Goal: Information Seeking & Learning: Find specific page/section

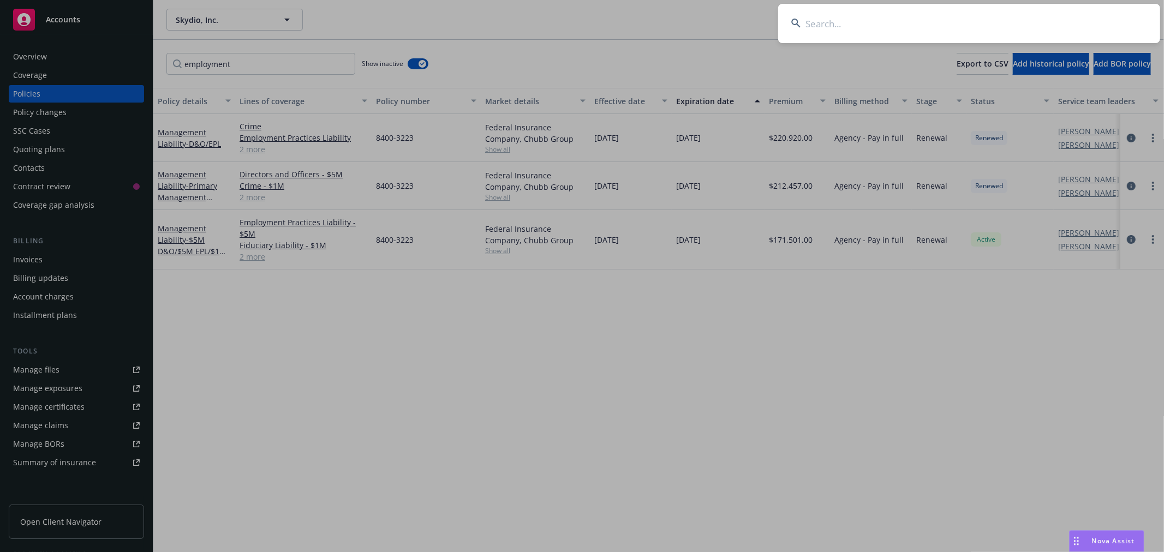
click at [1032, 22] on input at bounding box center [969, 23] width 382 height 39
type input "safe super"
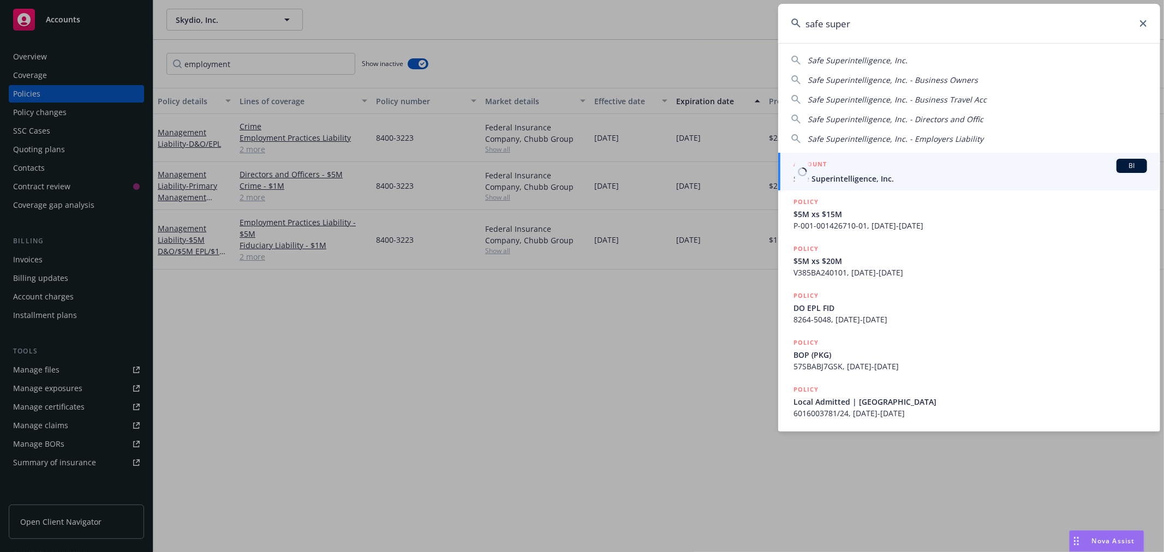
click at [839, 175] on span "Safe Superintelligence, Inc." at bounding box center [970, 178] width 354 height 11
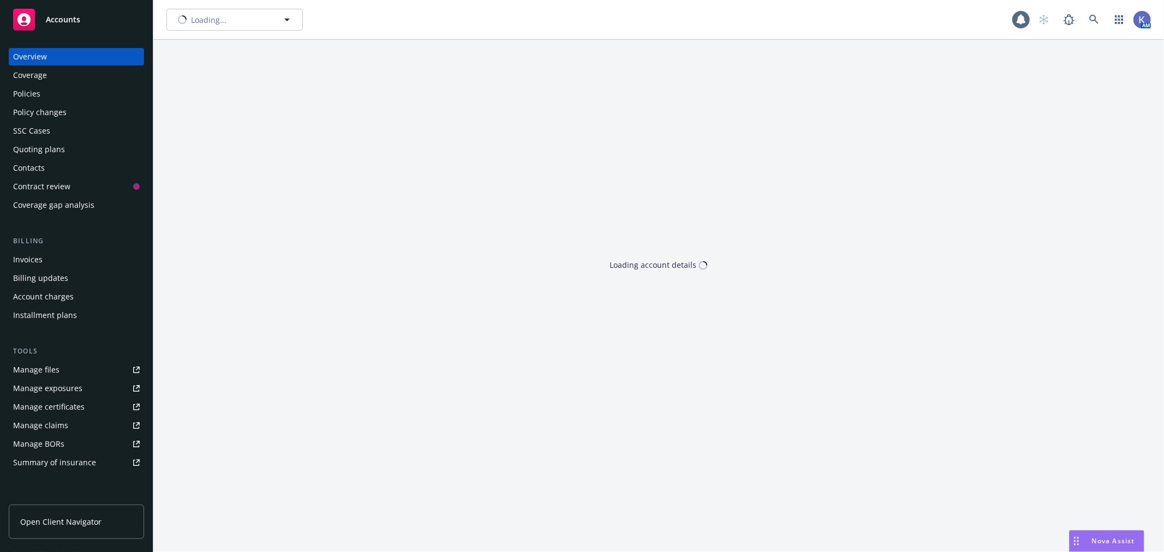
click at [77, 91] on div "Policies" at bounding box center [76, 93] width 127 height 17
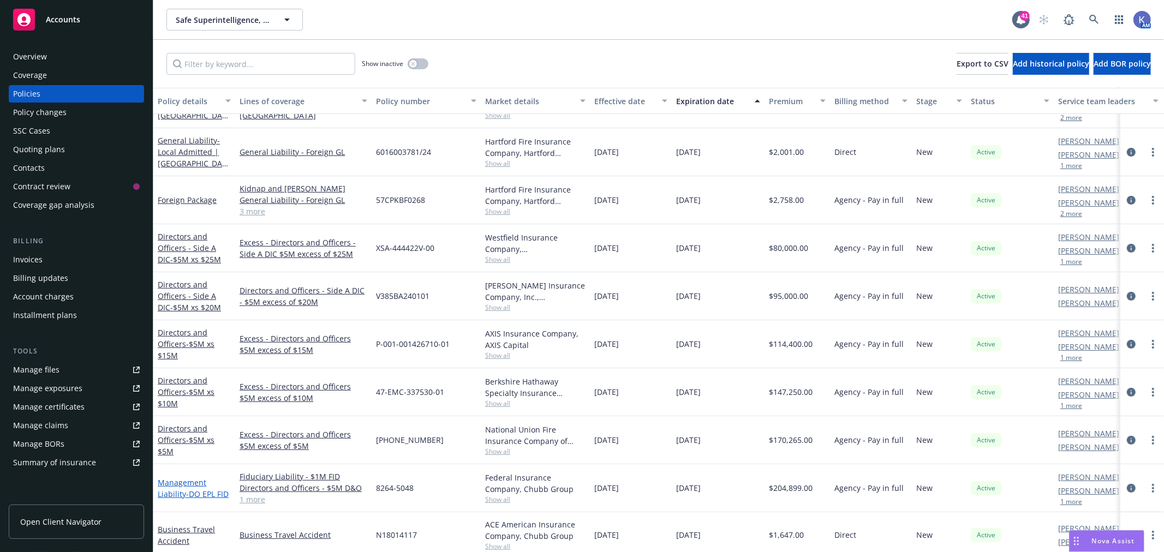
scroll to position [182, 0]
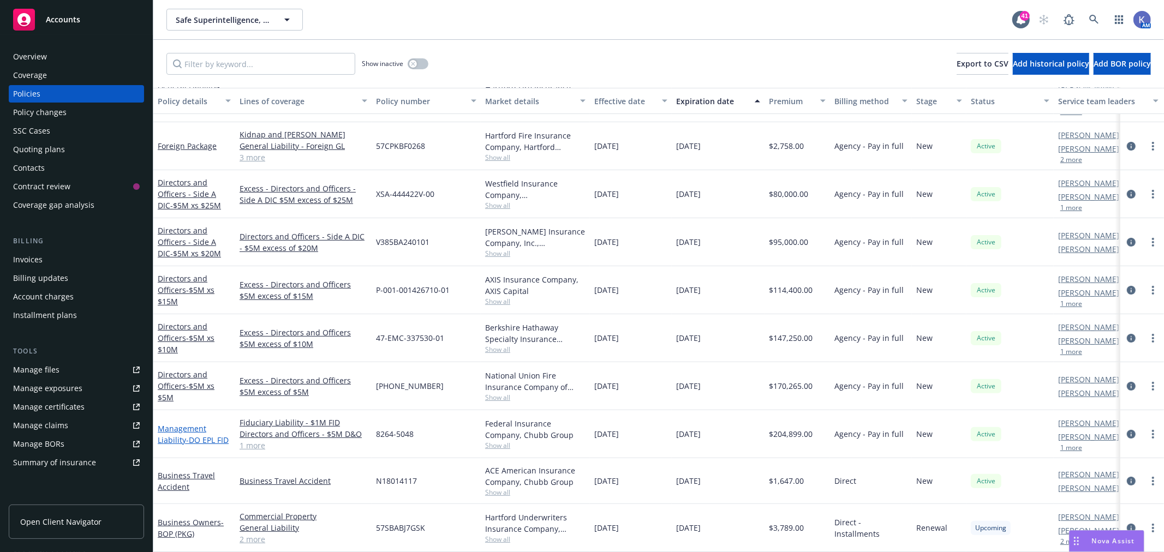
click at [186, 435] on span "- DO EPL FID" at bounding box center [207, 440] width 43 height 10
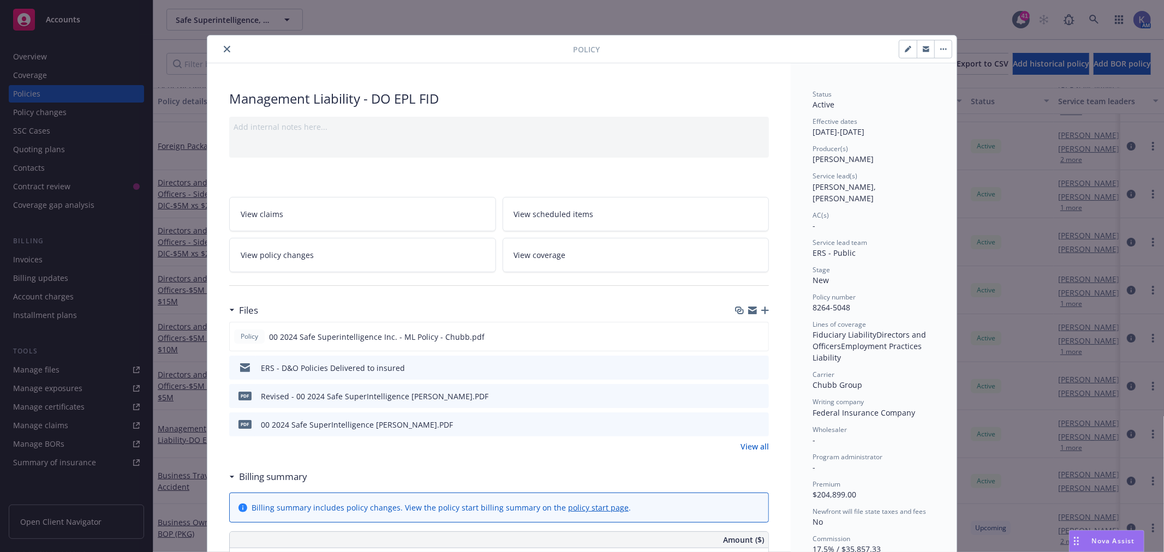
click at [756, 420] on icon "preview file" at bounding box center [758, 424] width 10 height 8
click at [224, 46] on icon "close" at bounding box center [227, 49] width 7 height 7
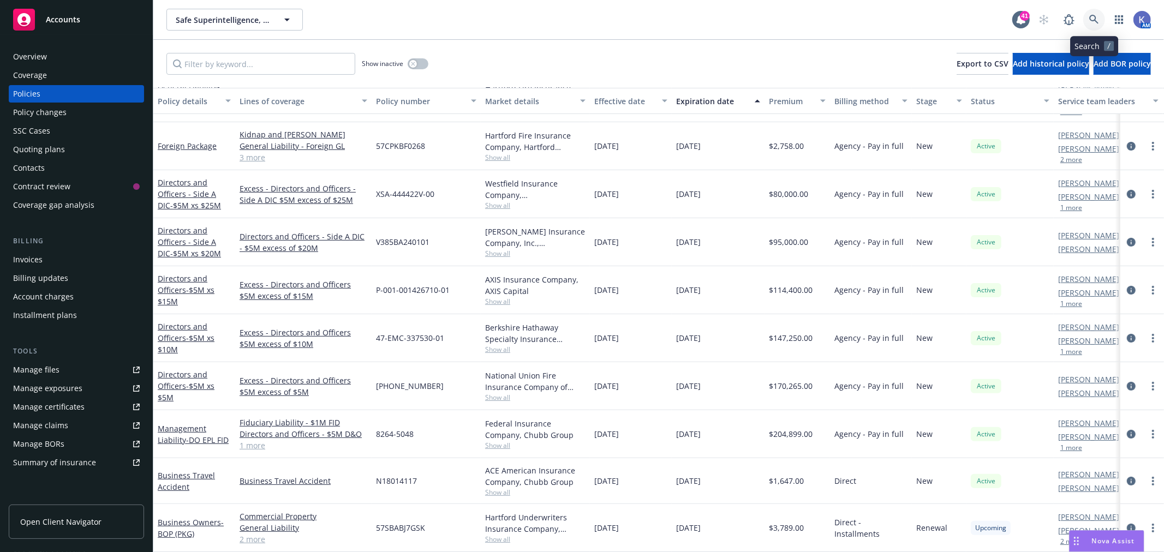
click at [1090, 17] on icon at bounding box center [1093, 19] width 9 height 9
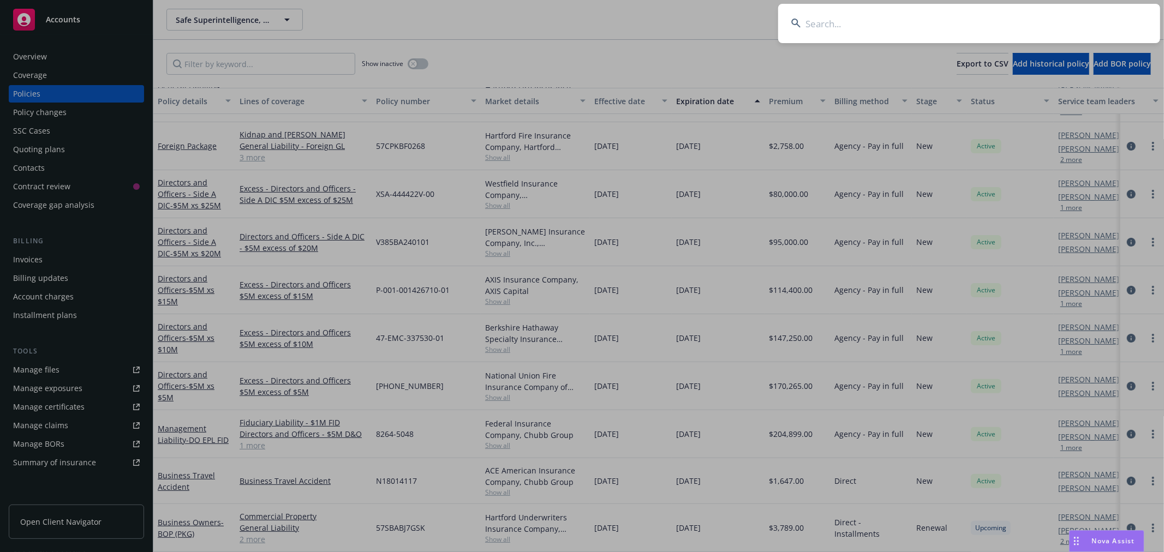
click at [961, 26] on input at bounding box center [969, 23] width 382 height 39
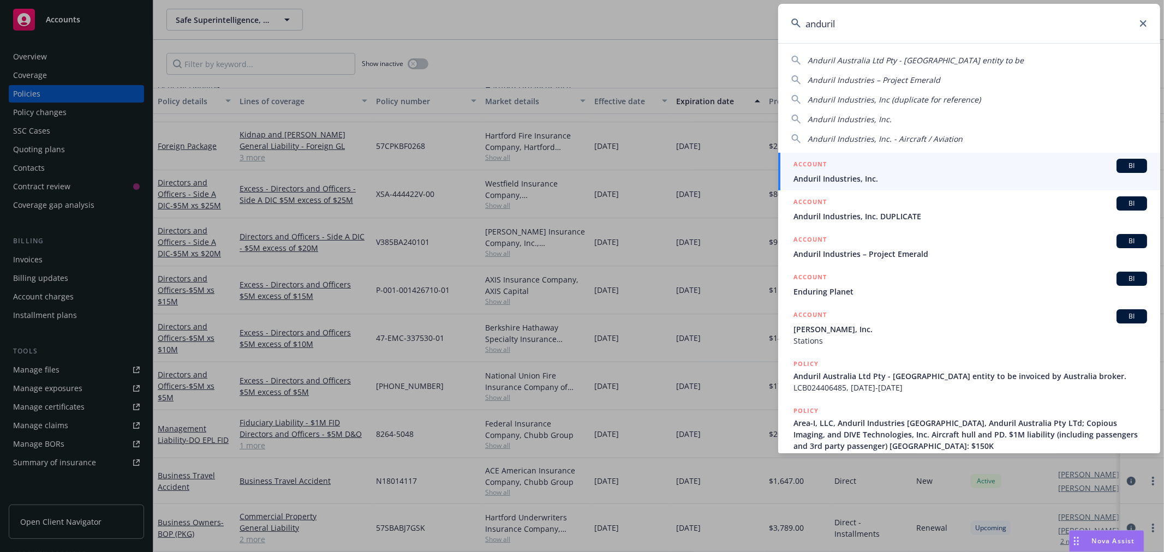
type input "anduril"
click at [853, 175] on span "Anduril Industries, Inc." at bounding box center [970, 178] width 354 height 11
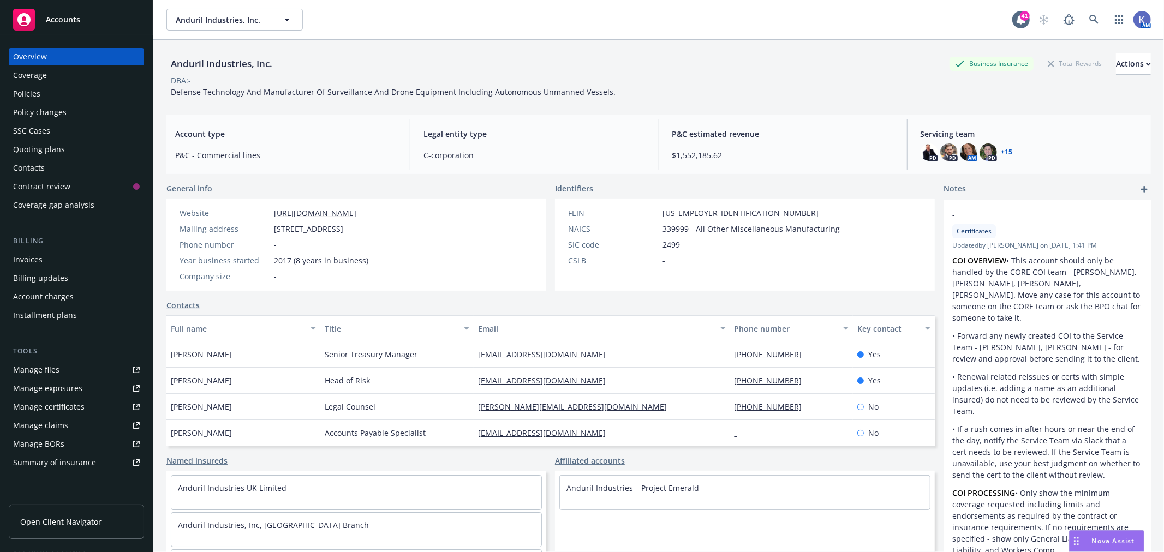
click at [53, 86] on div "Policies" at bounding box center [76, 93] width 127 height 17
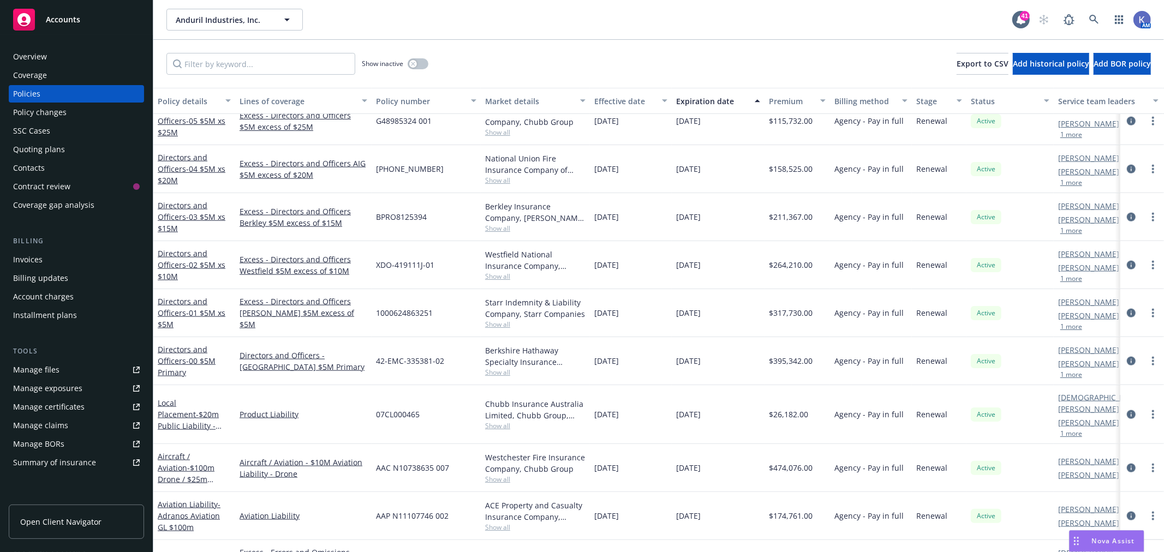
scroll to position [1212, 0]
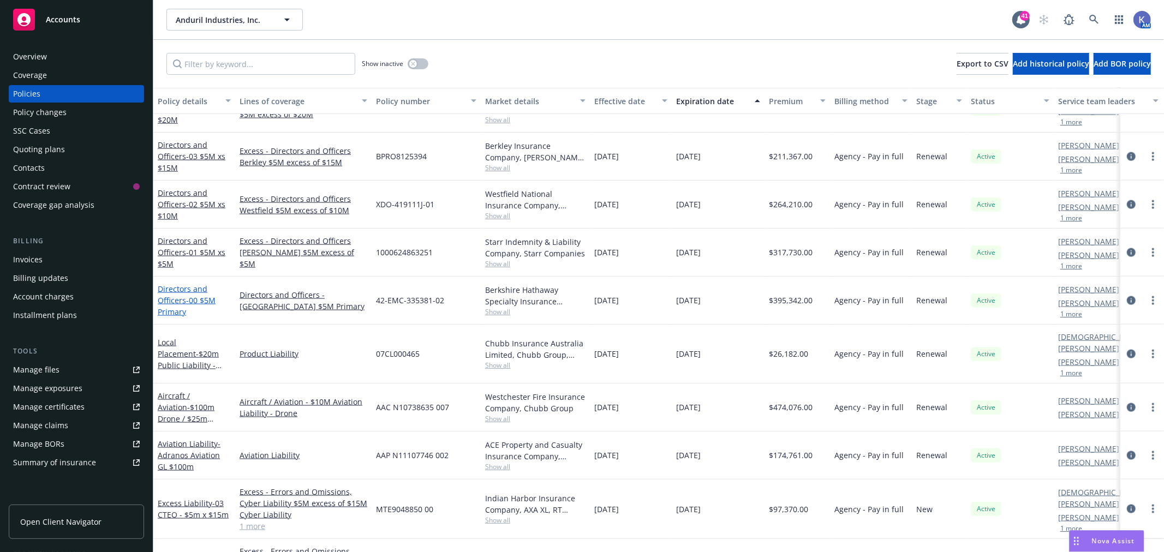
click at [202, 301] on span "- 00 $5M Primary" at bounding box center [187, 306] width 58 height 22
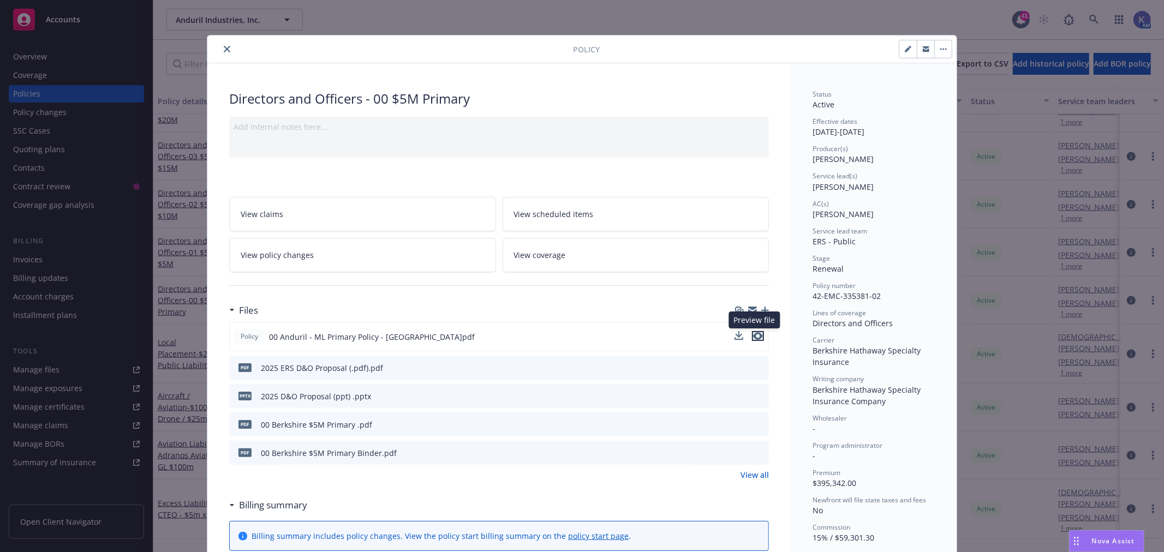
click at [757, 334] on icon "preview file" at bounding box center [758, 336] width 10 height 8
click at [224, 49] on icon "close" at bounding box center [227, 49] width 7 height 7
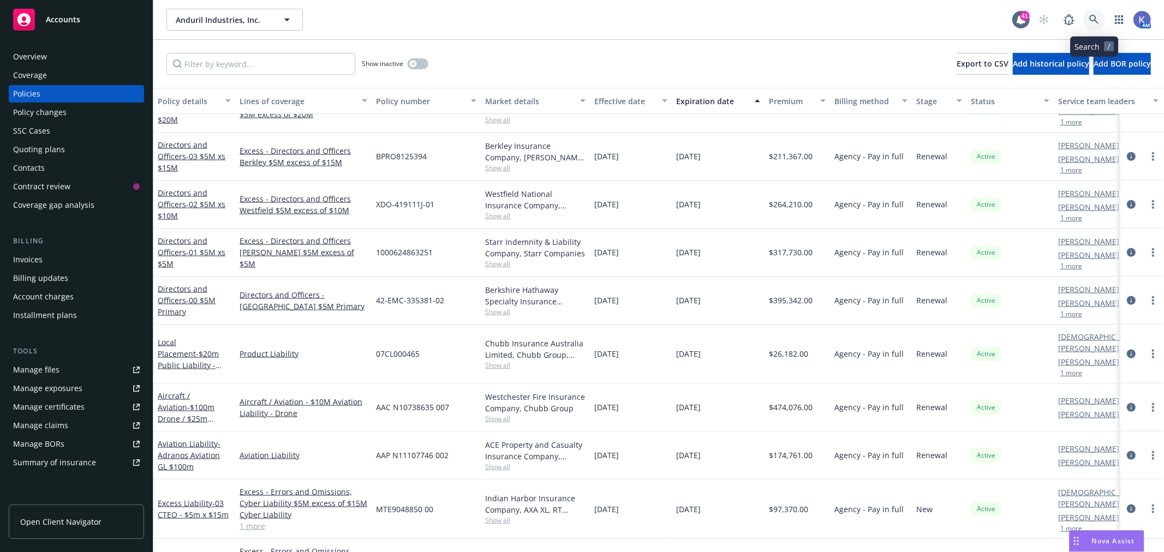
click at [1094, 18] on icon at bounding box center [1094, 20] width 10 height 10
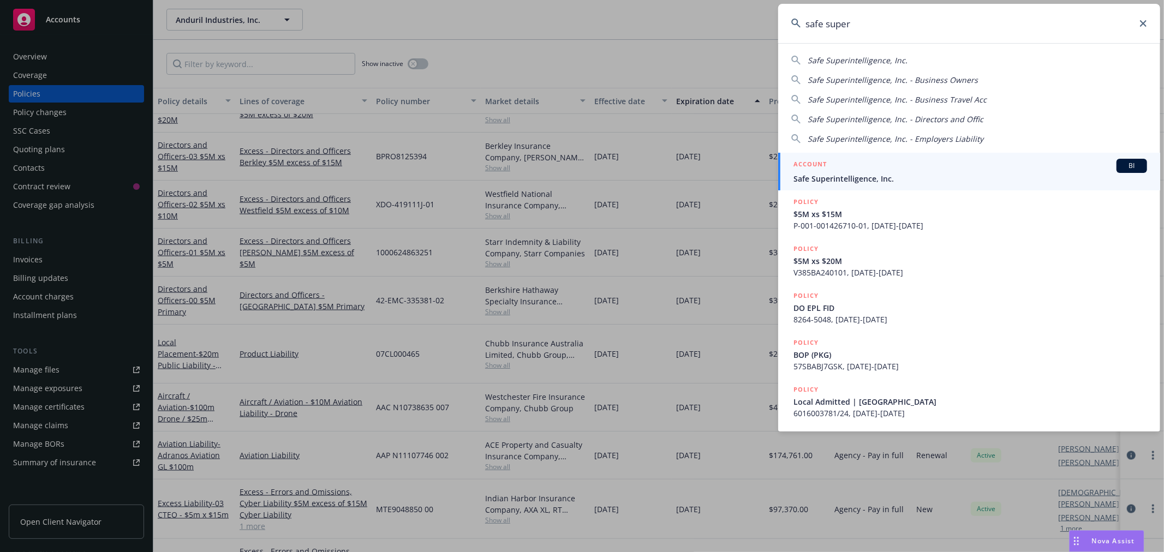
type input "safe super"
click at [834, 172] on div "ACCOUNT BI" at bounding box center [970, 166] width 354 height 14
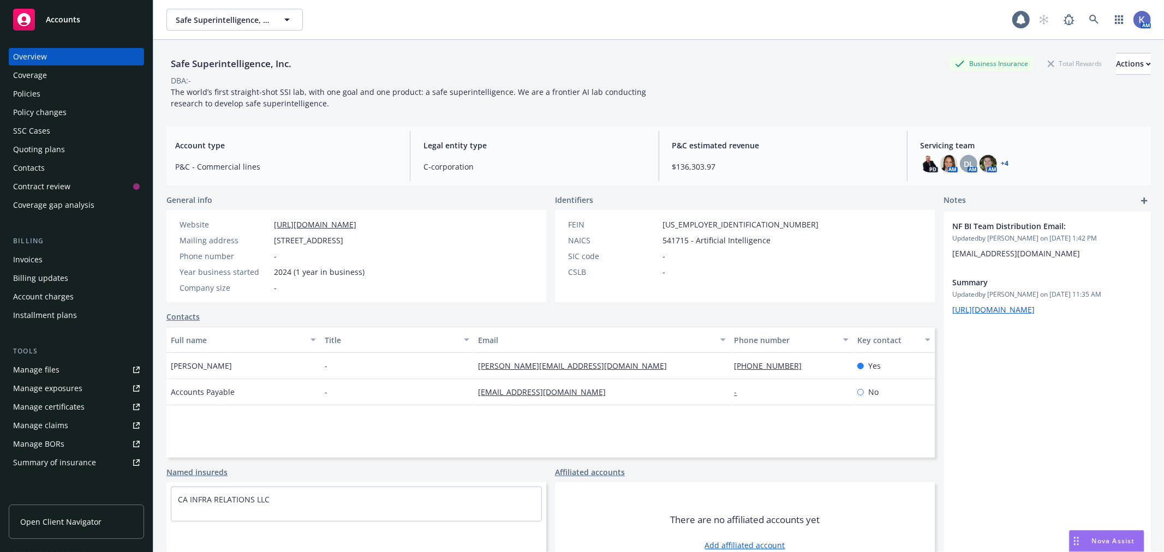
click at [83, 93] on div "Policies" at bounding box center [76, 93] width 127 height 17
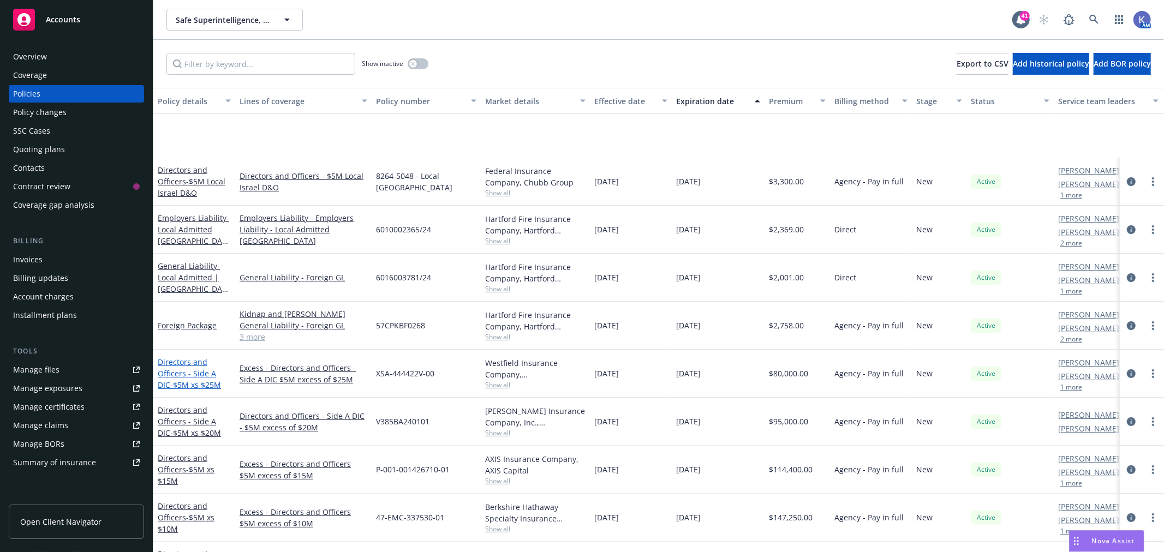
scroll to position [146, 0]
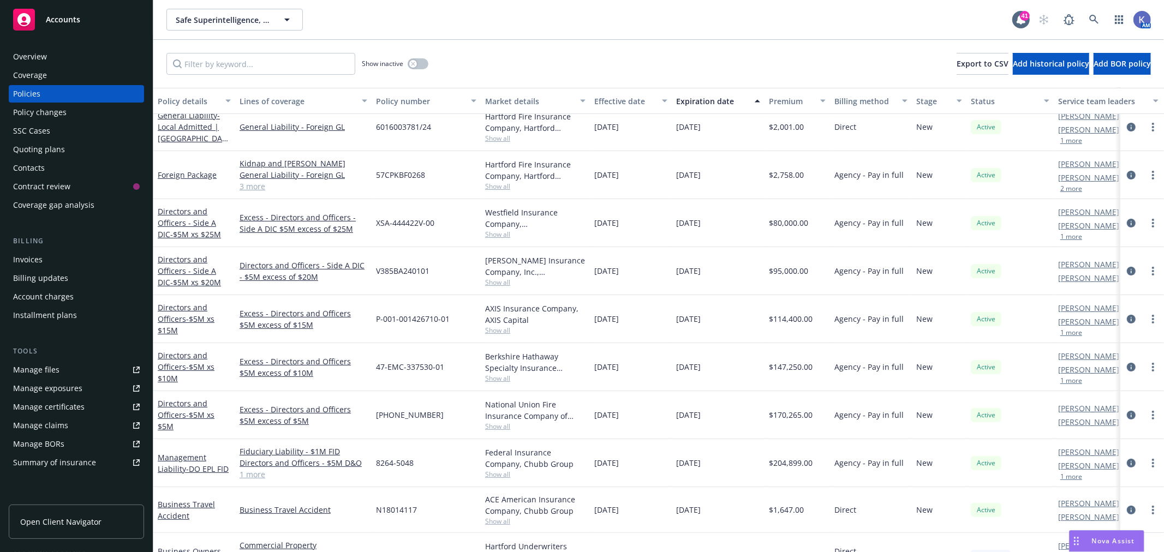
click at [249, 475] on link "1 more" at bounding box center [304, 474] width 128 height 11
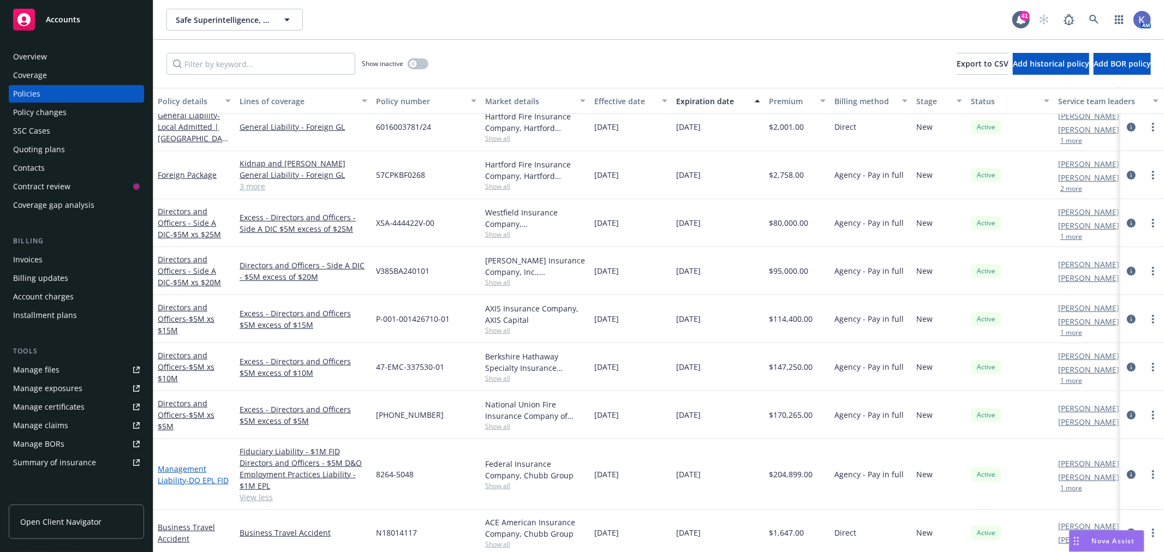
click at [198, 476] on span "- DO EPL FID" at bounding box center [207, 480] width 43 height 10
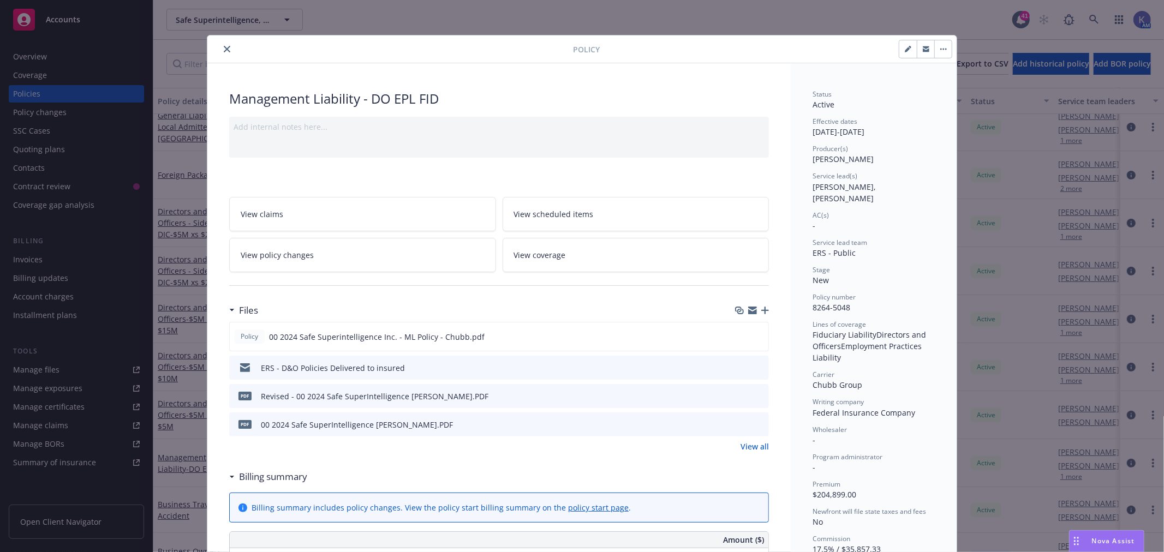
click at [756, 422] on icon "preview file" at bounding box center [758, 424] width 10 height 8
